Goal: Information Seeking & Learning: Learn about a topic

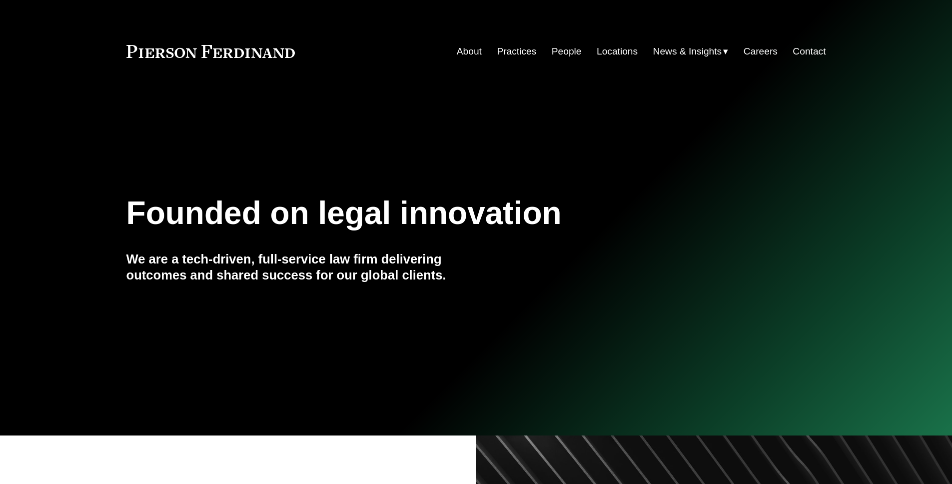
click at [758, 53] on link "Careers" at bounding box center [761, 51] width 34 height 19
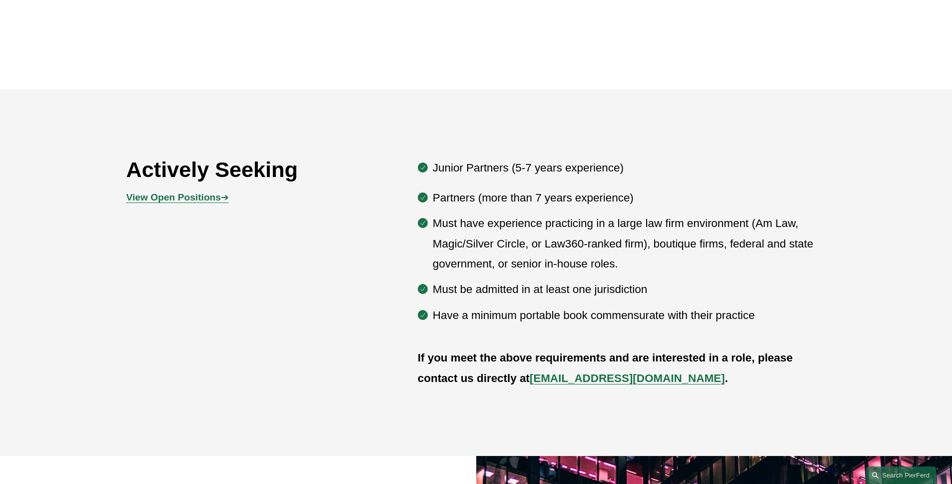
scroll to position [530, 0]
click at [170, 203] on p "View Open Positions ➔" at bounding box center [213, 196] width 175 height 17
click at [170, 202] on strong "View Open Positions" at bounding box center [173, 196] width 94 height 10
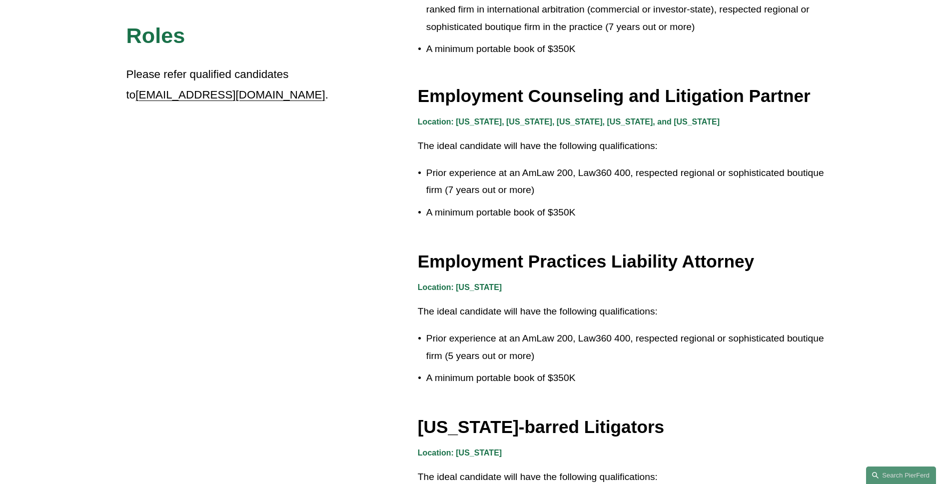
scroll to position [1416, 0]
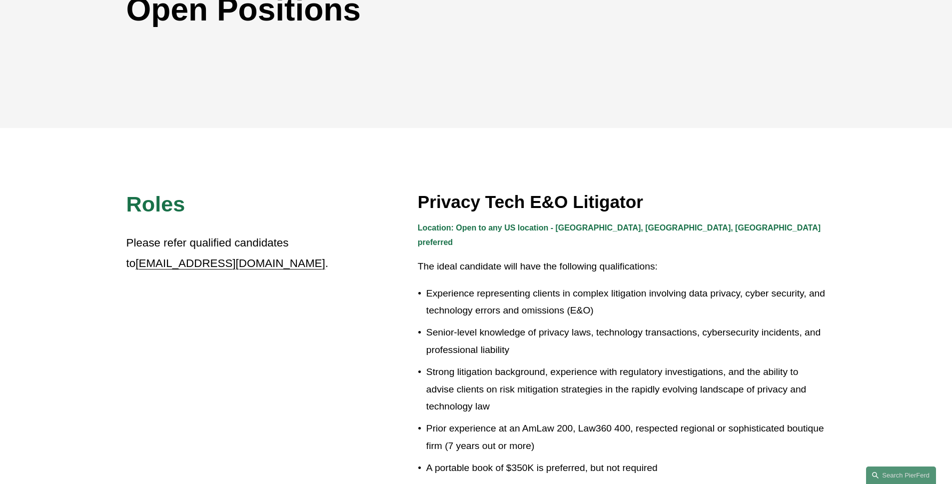
scroll to position [0, 0]
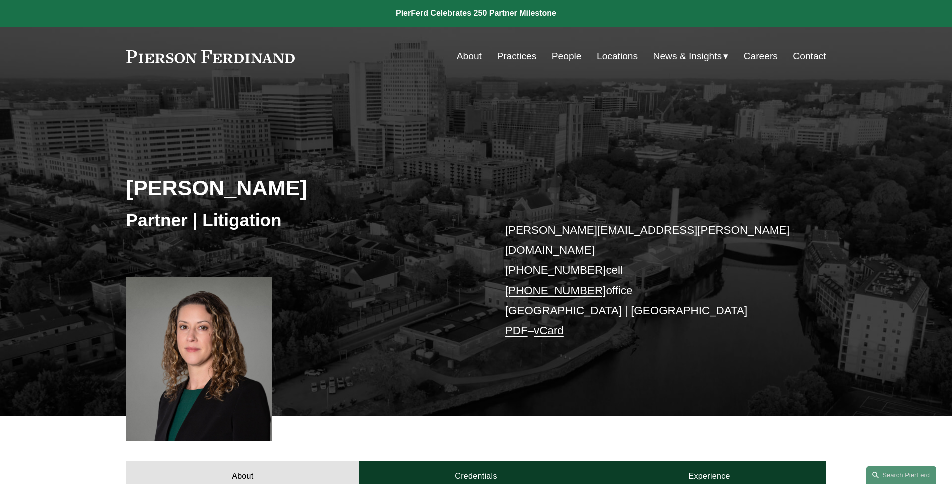
click at [559, 55] on link "People" at bounding box center [567, 56] width 30 height 19
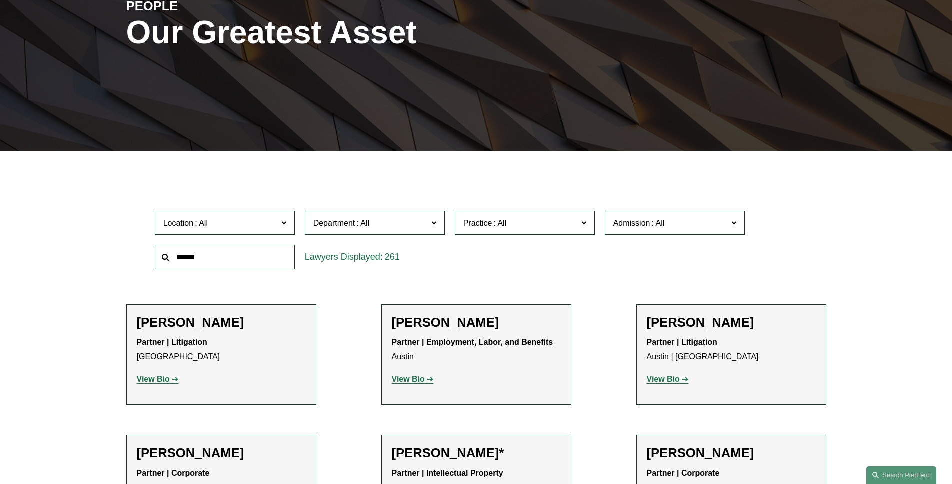
scroll to position [149, 0]
click at [226, 230] on label "Location" at bounding box center [225, 222] width 140 height 24
click at [0, 0] on link "Wilmington" at bounding box center [0, 0] width 0 height 0
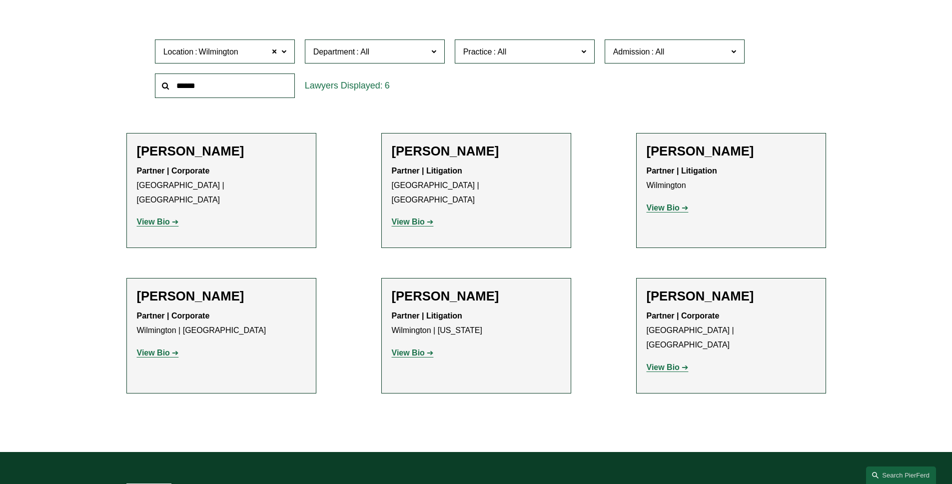
scroll to position [336, 0]
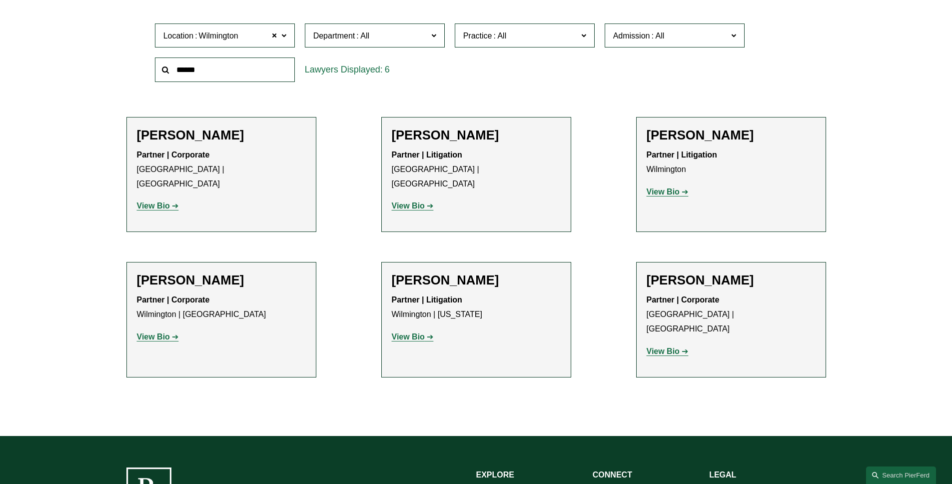
click at [419, 332] on strong "View Bio" at bounding box center [408, 336] width 33 height 8
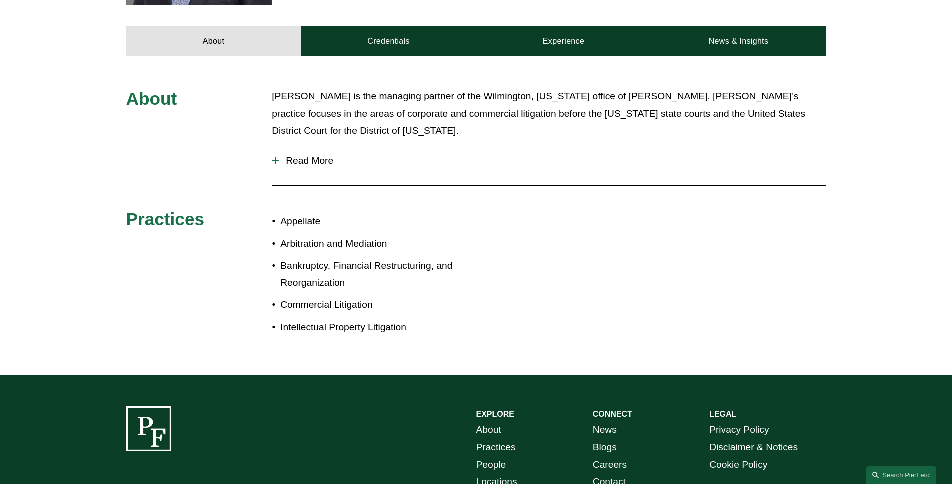
scroll to position [461, 0]
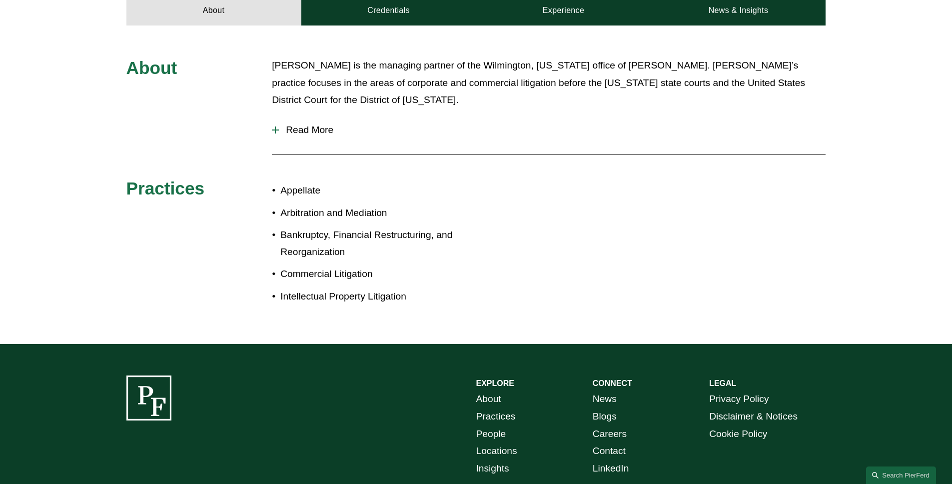
click at [314, 124] on span "Read More" at bounding box center [552, 129] width 547 height 11
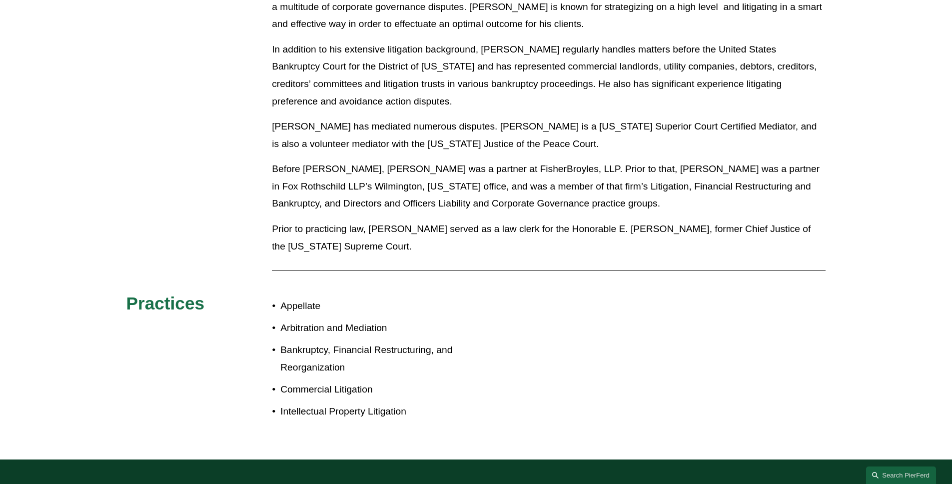
scroll to position [732, 0]
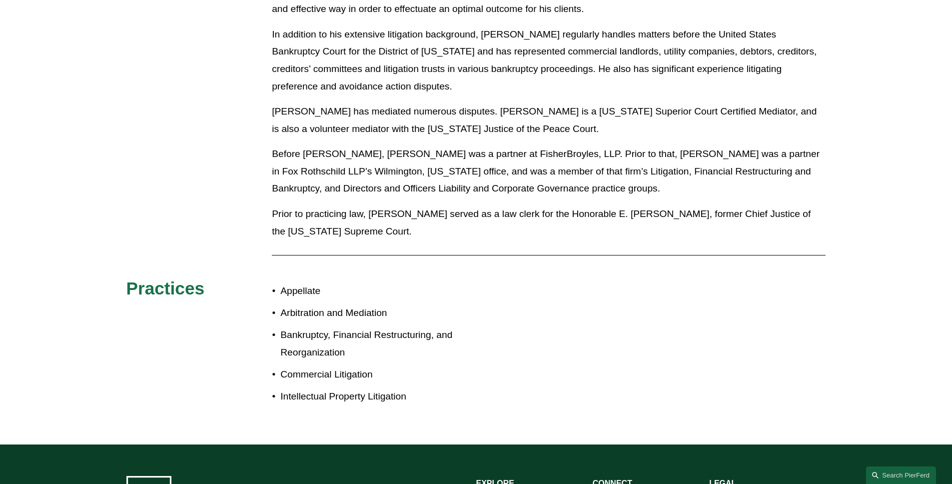
click at [498, 166] on p "Before Pierson Ferdinand, Carl was a partner at FisherBroyles, LLP. Prior to th…" at bounding box center [549, 171] width 554 height 52
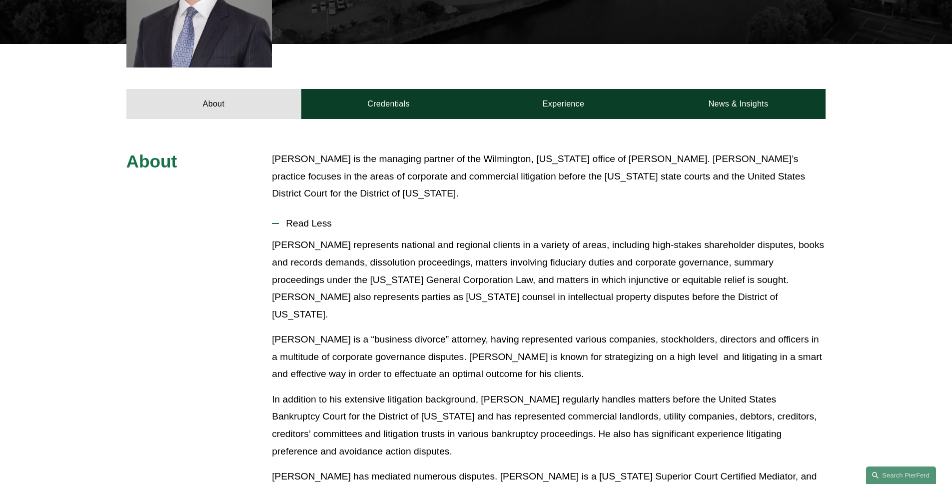
scroll to position [0, 0]
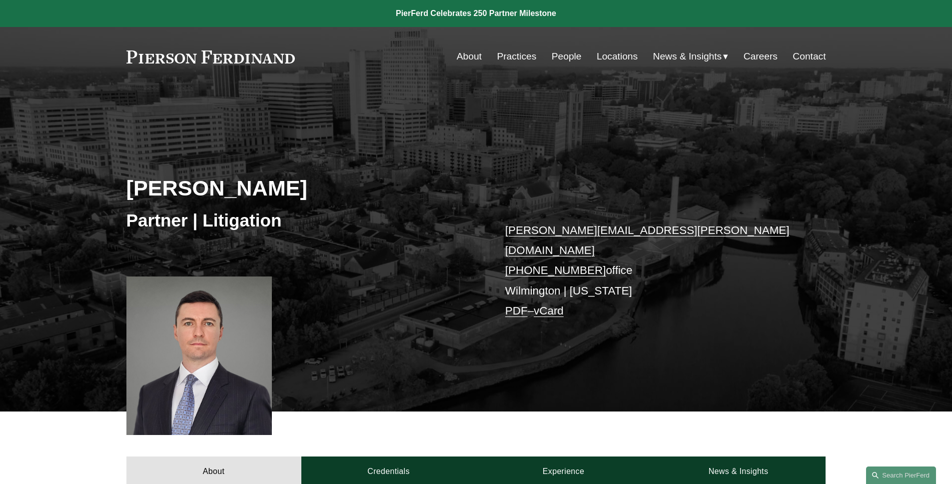
click at [467, 57] on link "About" at bounding box center [469, 56] width 25 height 19
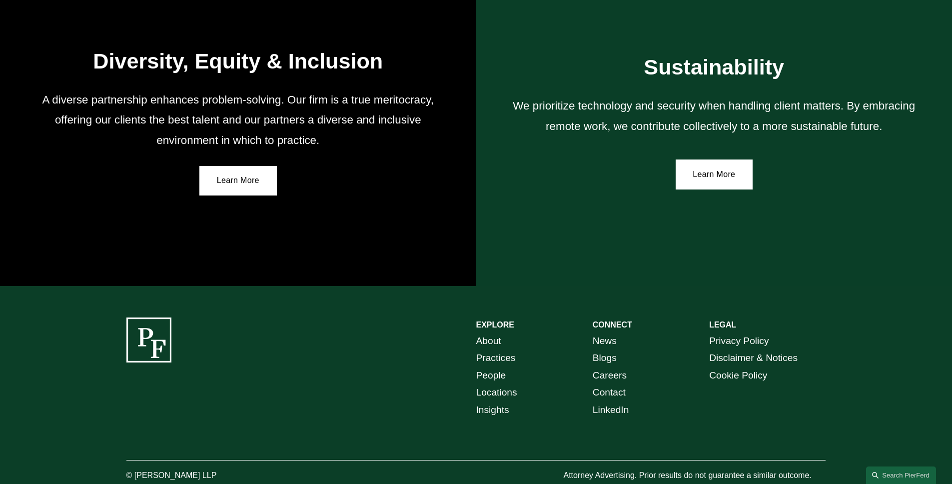
scroll to position [1800, 0]
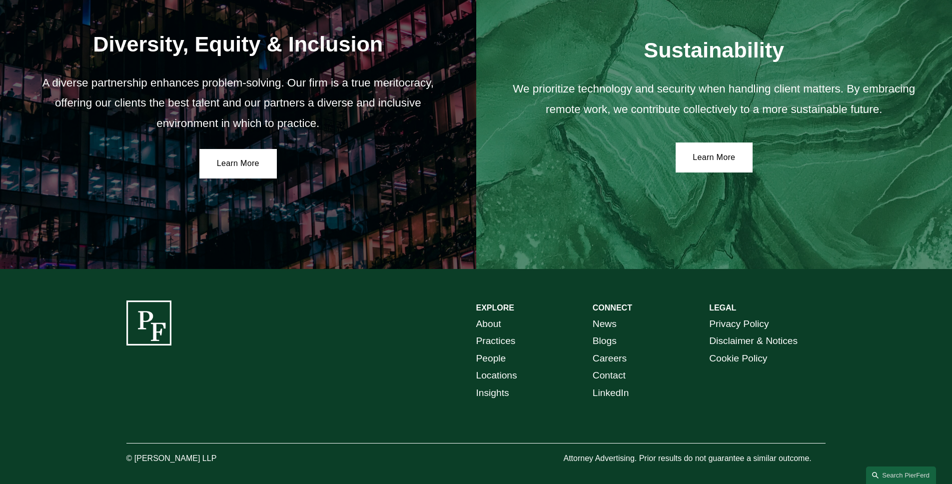
click at [603, 363] on link "Careers" at bounding box center [610, 358] width 34 height 17
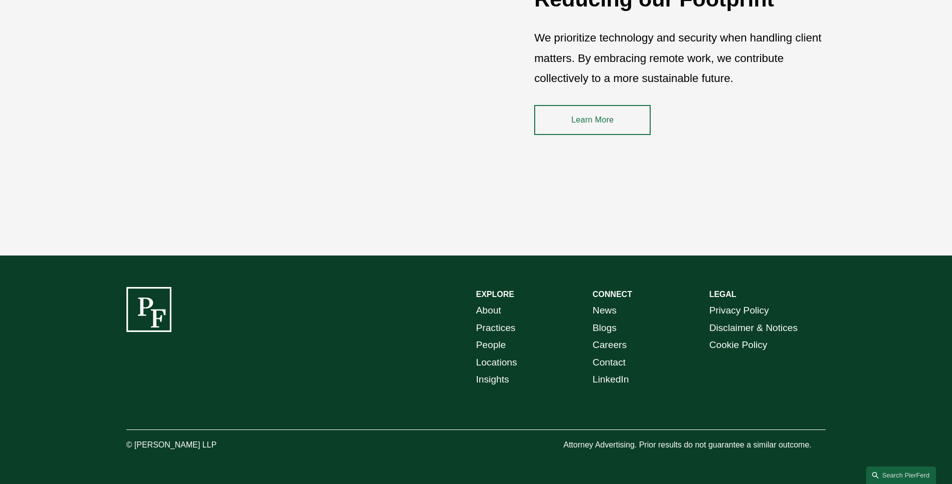
scroll to position [1514, 0]
